Goal: Transaction & Acquisition: Download file/media

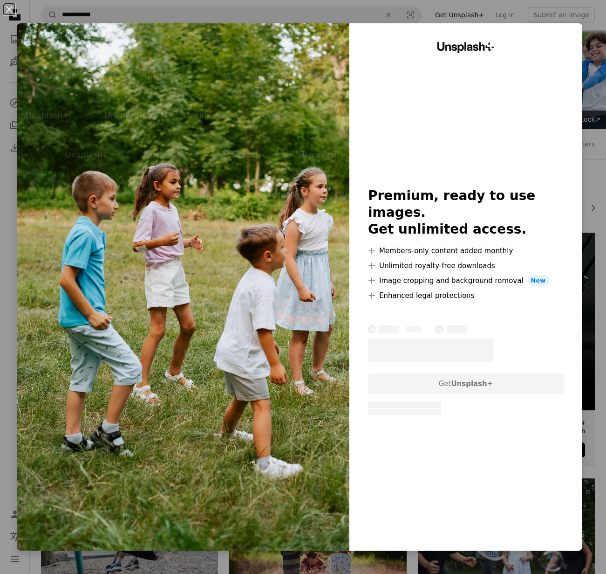
scroll to position [13333, 0]
